Goal: Transaction & Acquisition: Purchase product/service

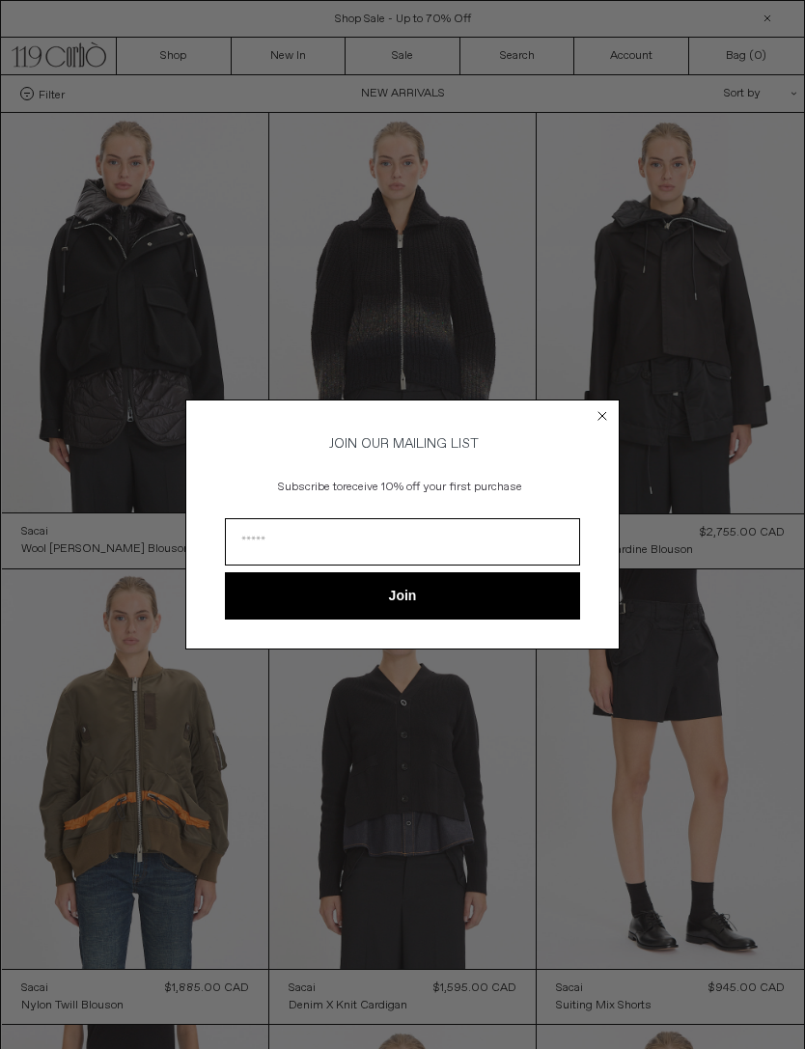
click at [609, 407] on circle "Close dialog" at bounding box center [603, 416] width 18 height 18
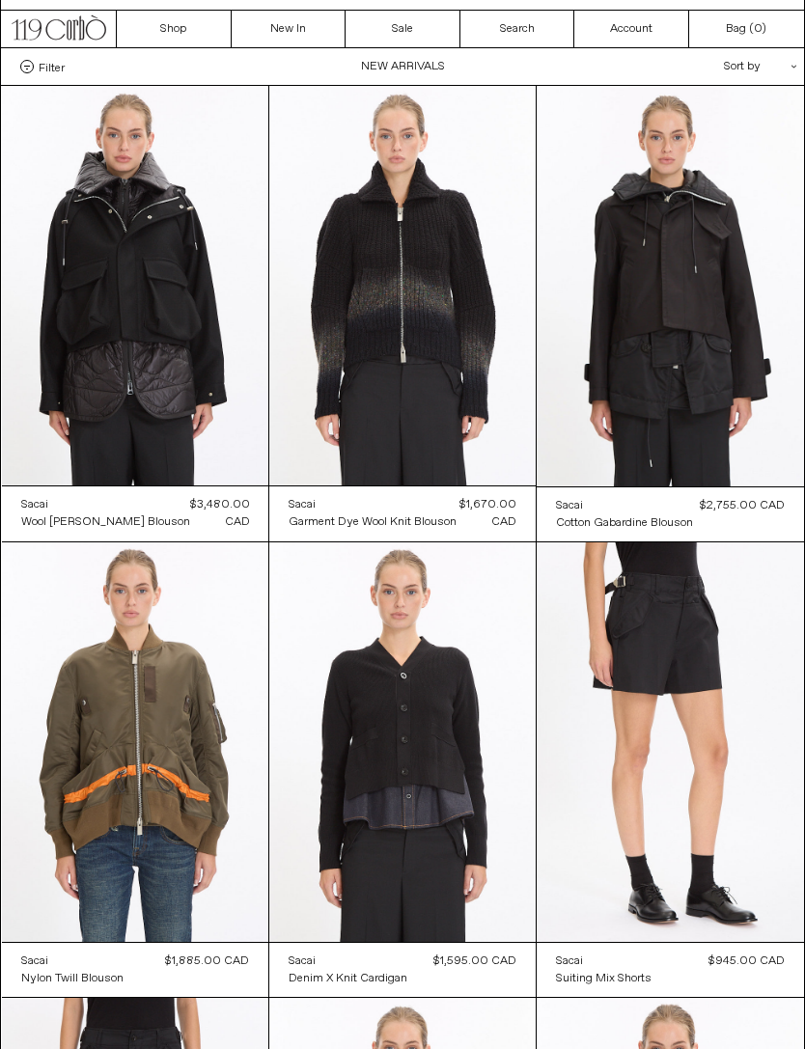
scroll to position [18, 0]
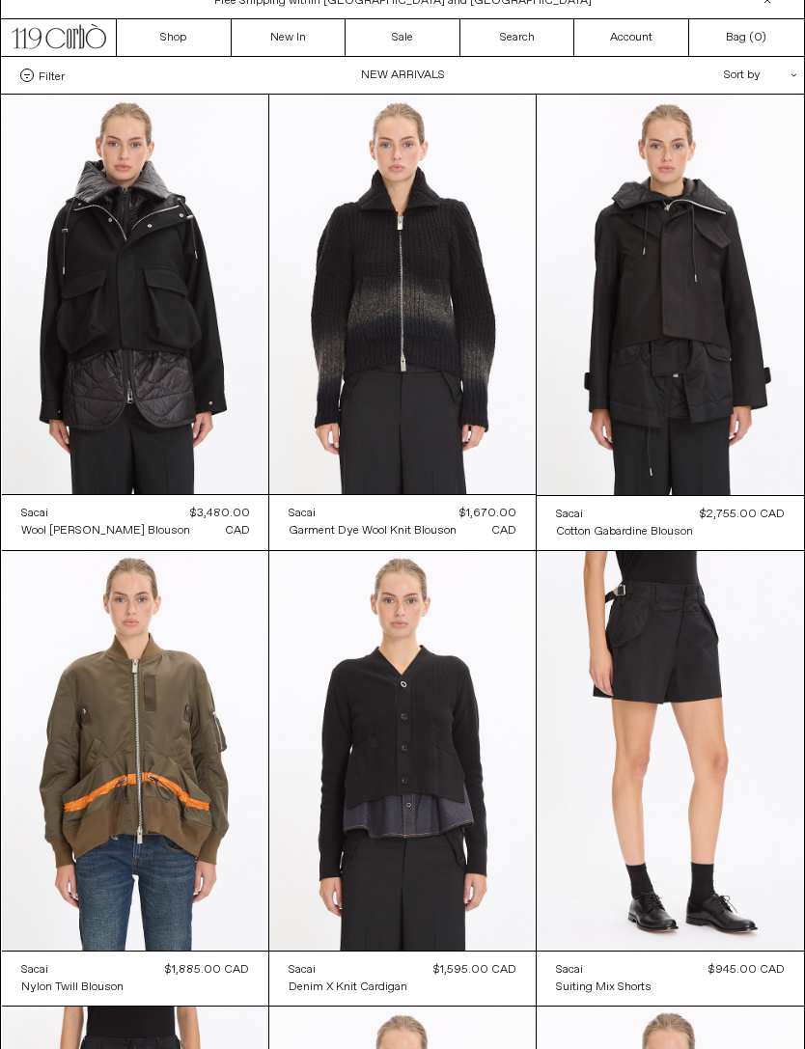
click at [495, 418] on at bounding box center [402, 295] width 266 height 400
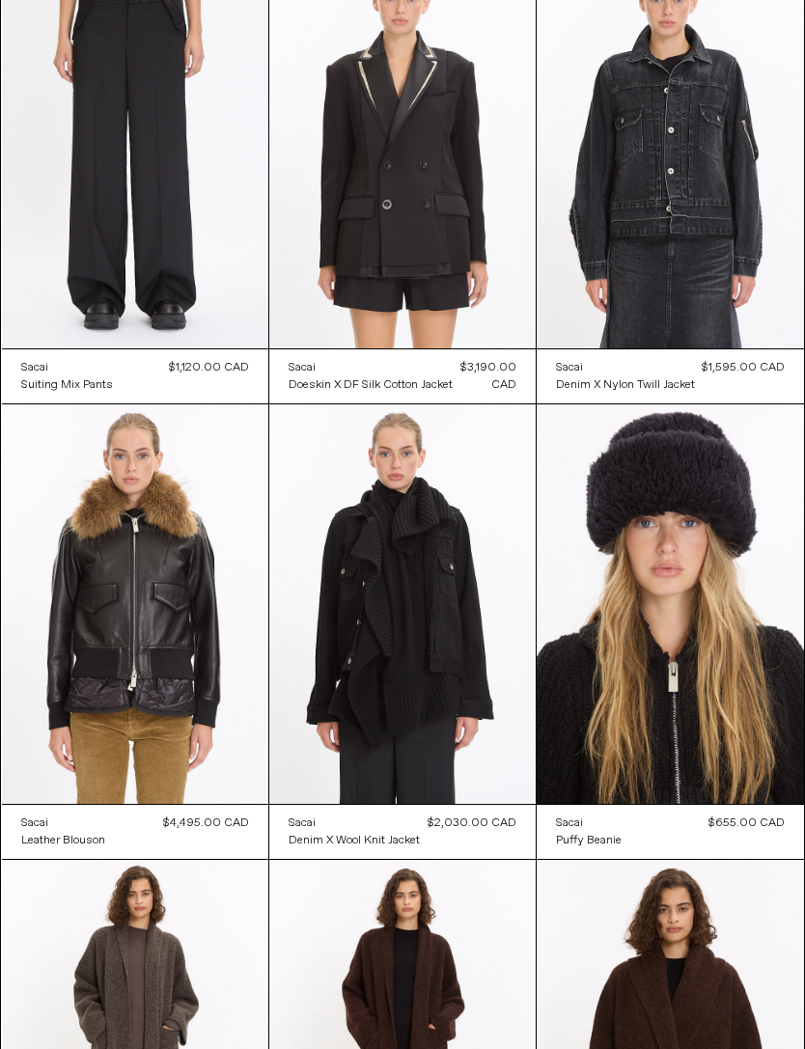
scroll to position [1077, 0]
click at [737, 595] on at bounding box center [670, 605] width 266 height 401
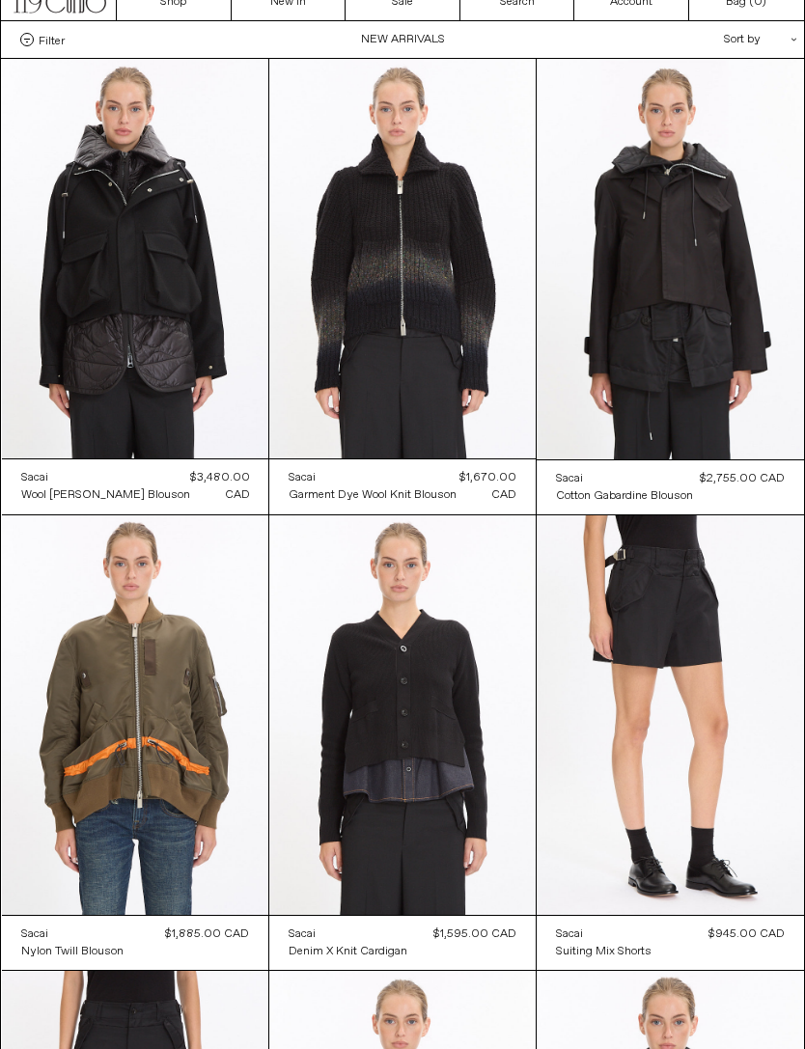
scroll to position [0, 0]
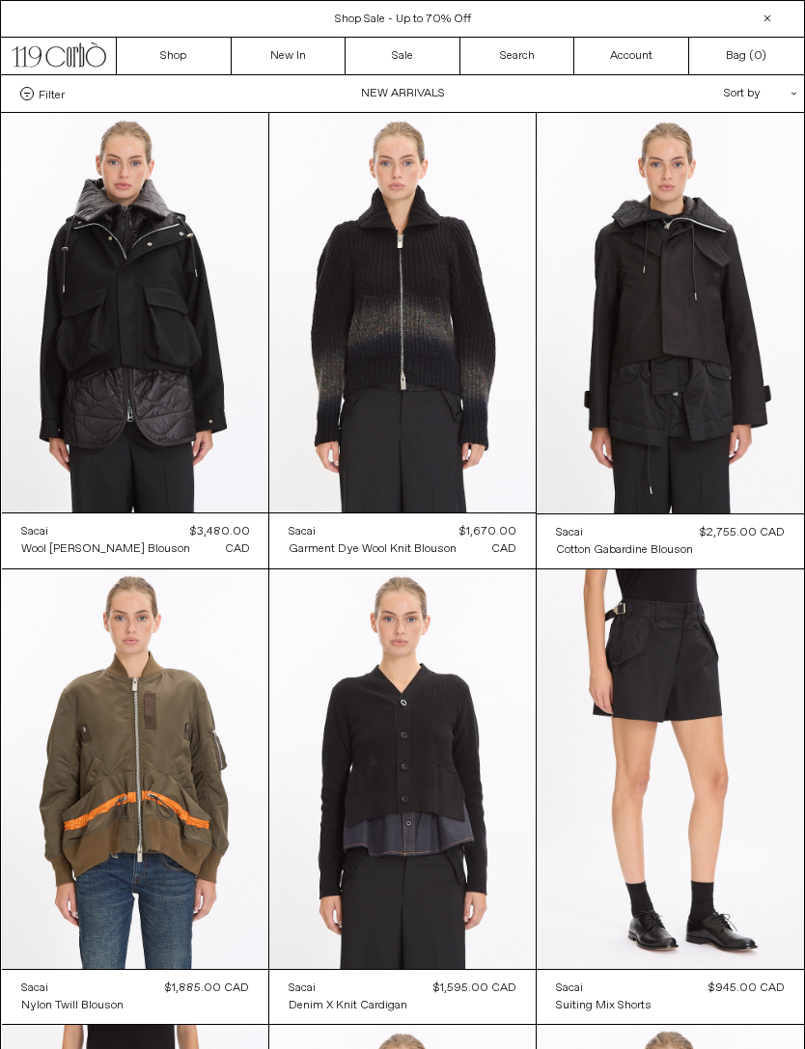
click at [435, 392] on at bounding box center [402, 313] width 266 height 400
click at [317, 53] on link "New In" at bounding box center [289, 56] width 115 height 37
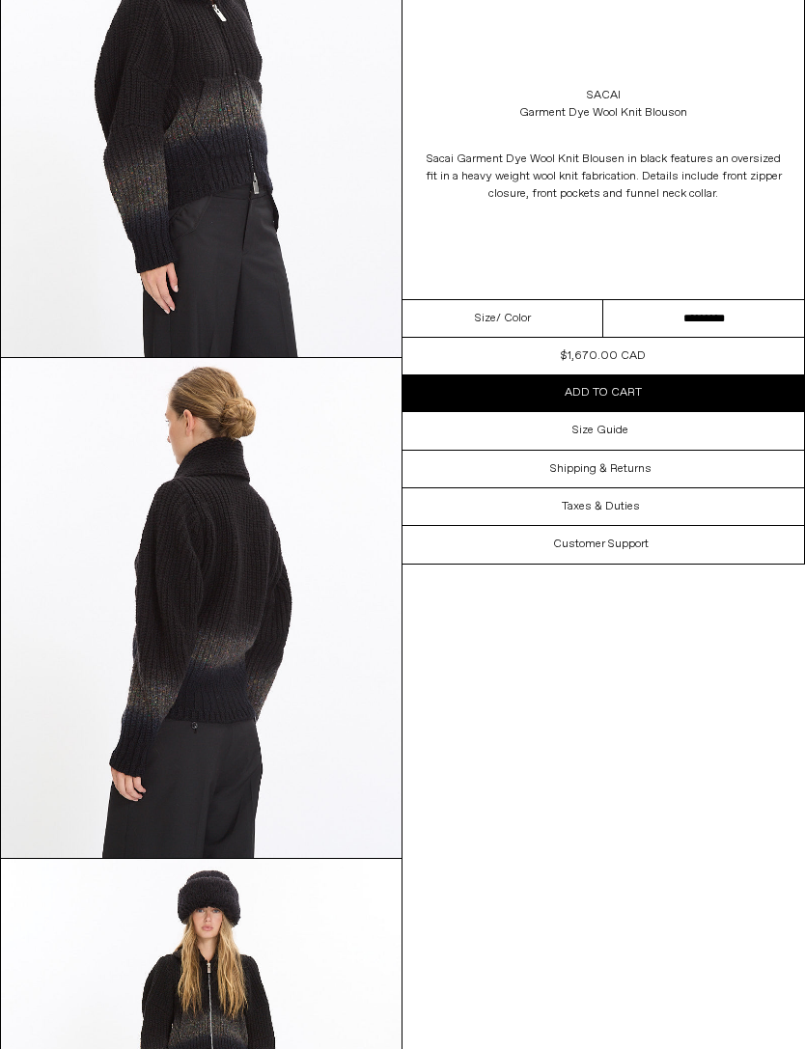
scroll to position [637, 0]
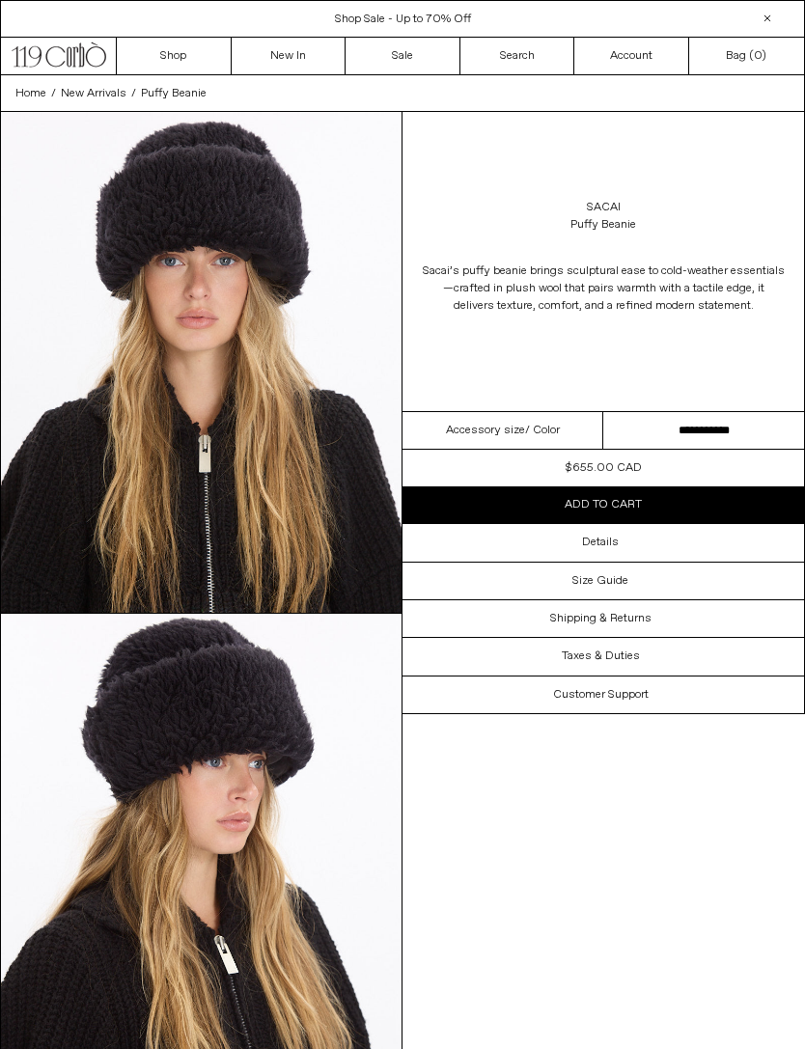
click at [640, 545] on div "Details" at bounding box center [604, 542] width 402 height 37
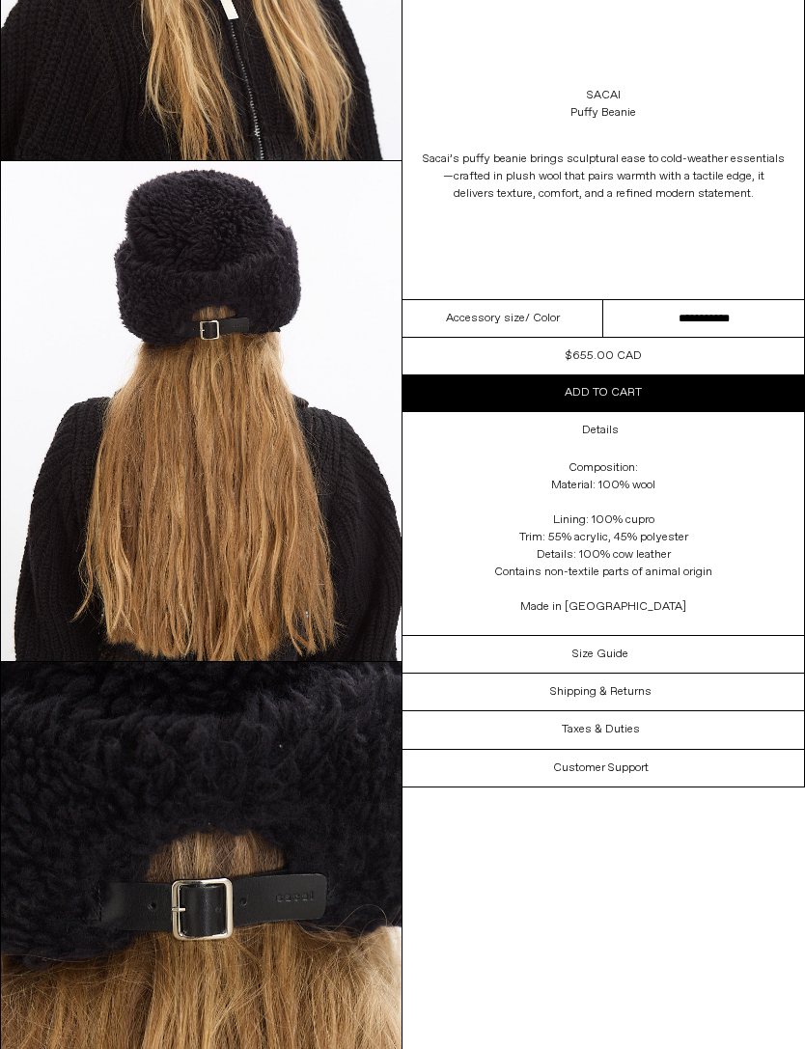
scroll to position [955, 0]
click at [724, 322] on select "**********" at bounding box center [703, 319] width 201 height 38
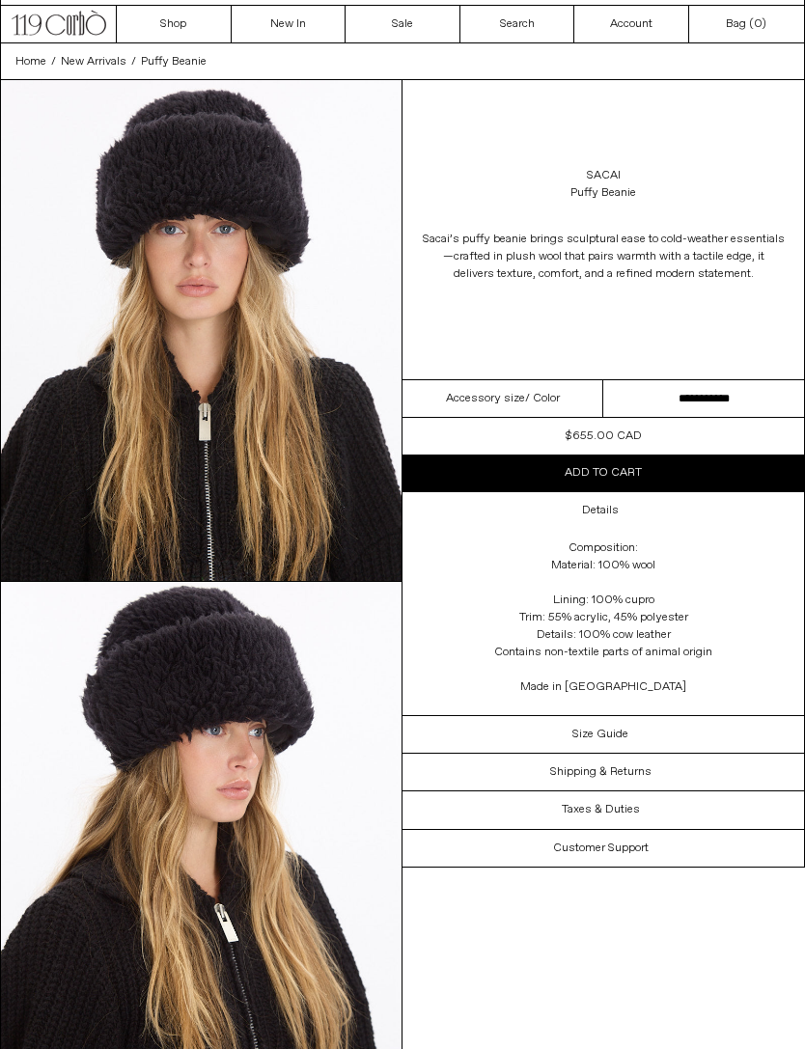
scroll to position [0, 0]
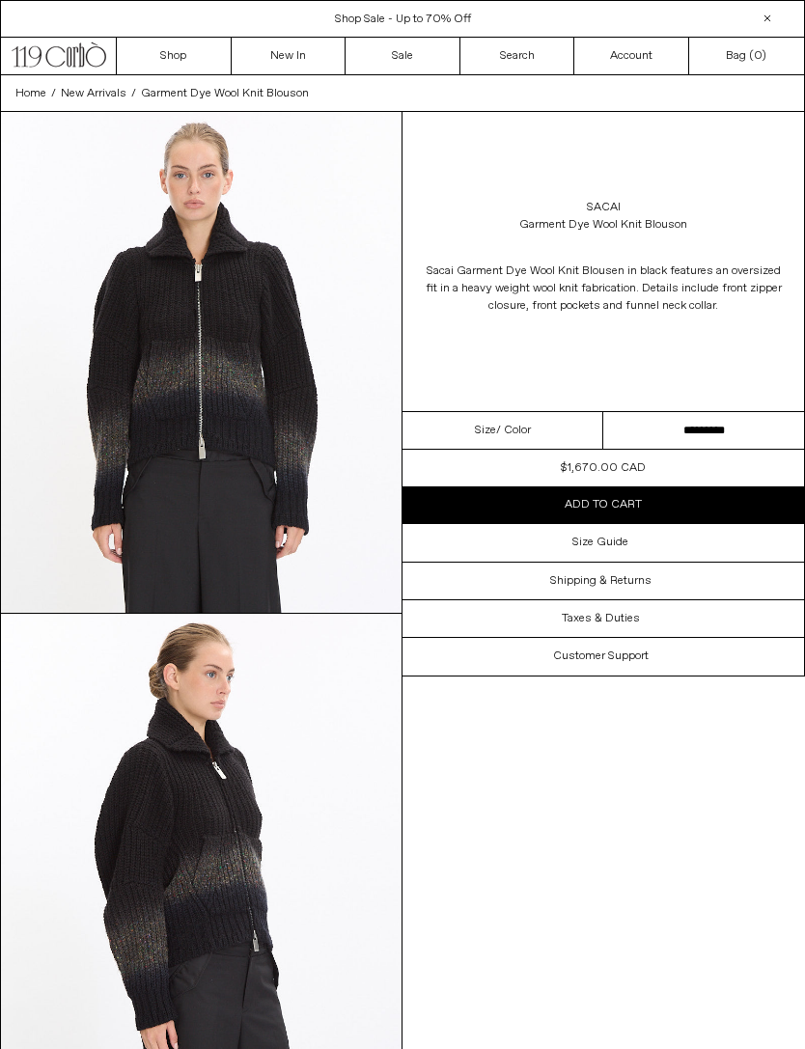
click at [692, 423] on select "*********" at bounding box center [703, 431] width 201 height 38
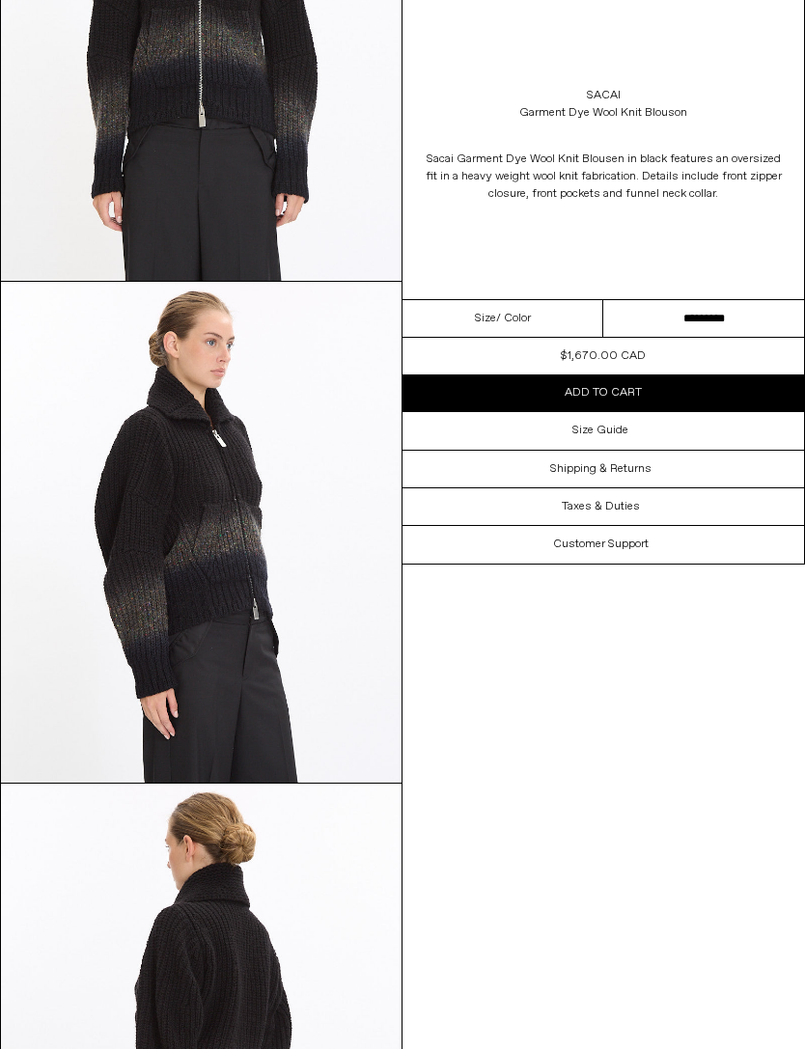
scroll to position [304, 0]
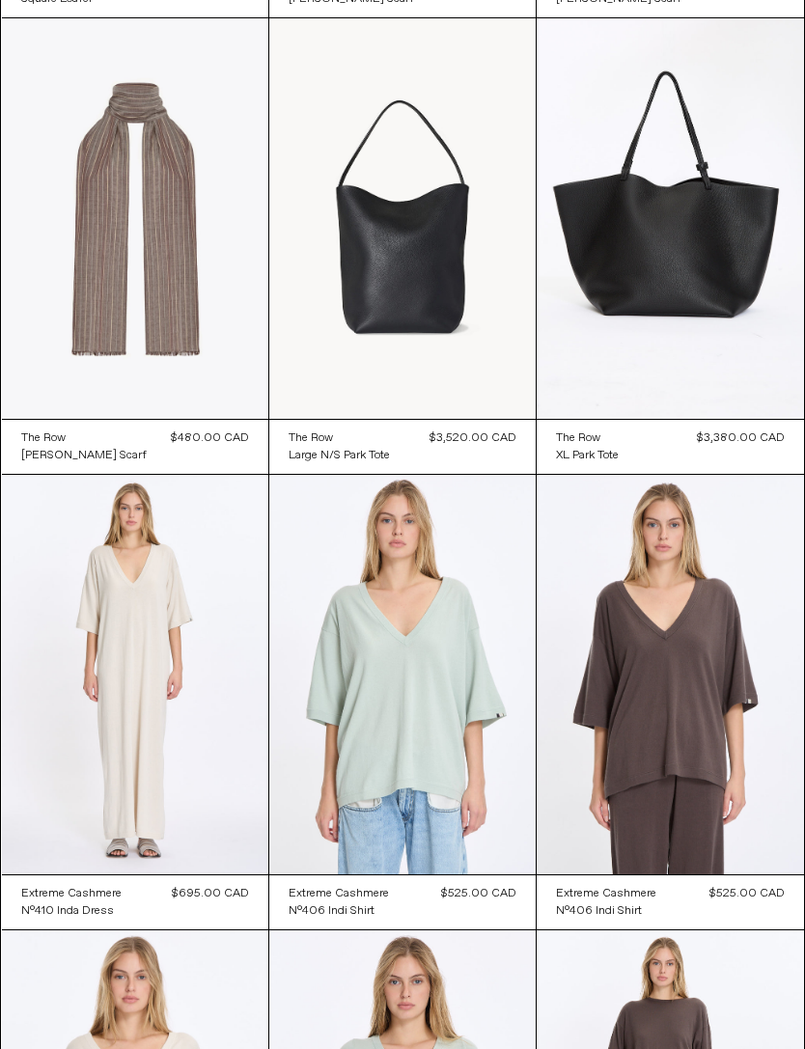
scroll to position [17954, 0]
